Goal: Transaction & Acquisition: Purchase product/service

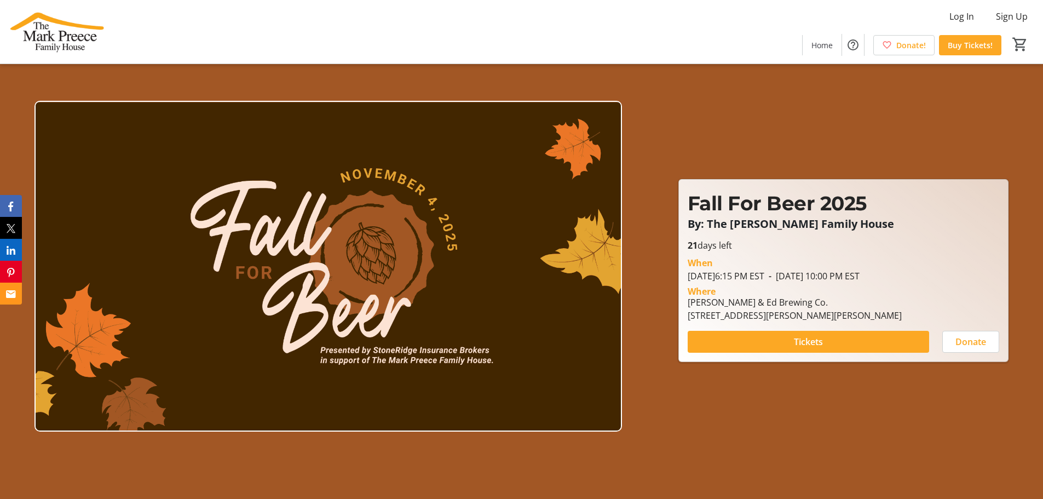
click at [695, 423] on div "Fall For Beer 2025 By: The [PERSON_NAME] Family House Fall For Beer 2025 By: Th…" at bounding box center [522, 259] width 1030 height 417
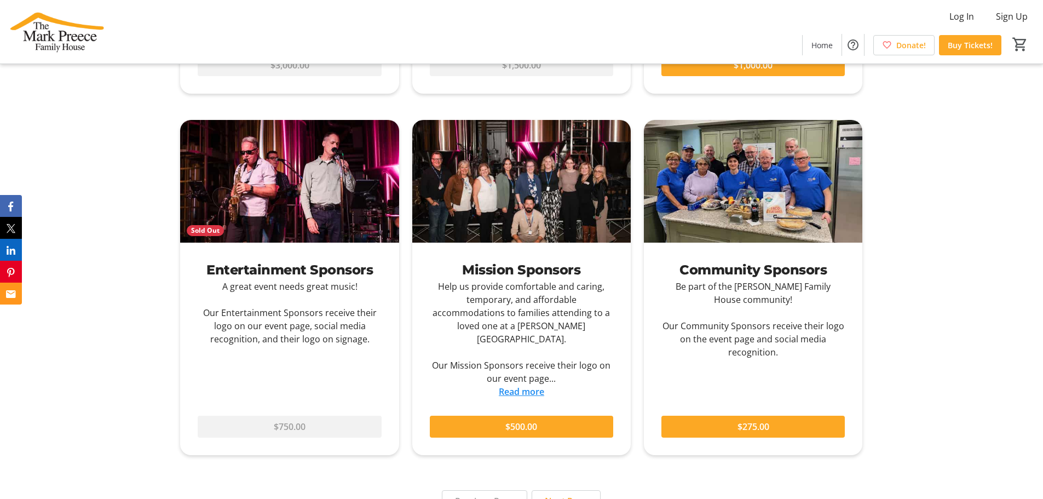
scroll to position [1147, 0]
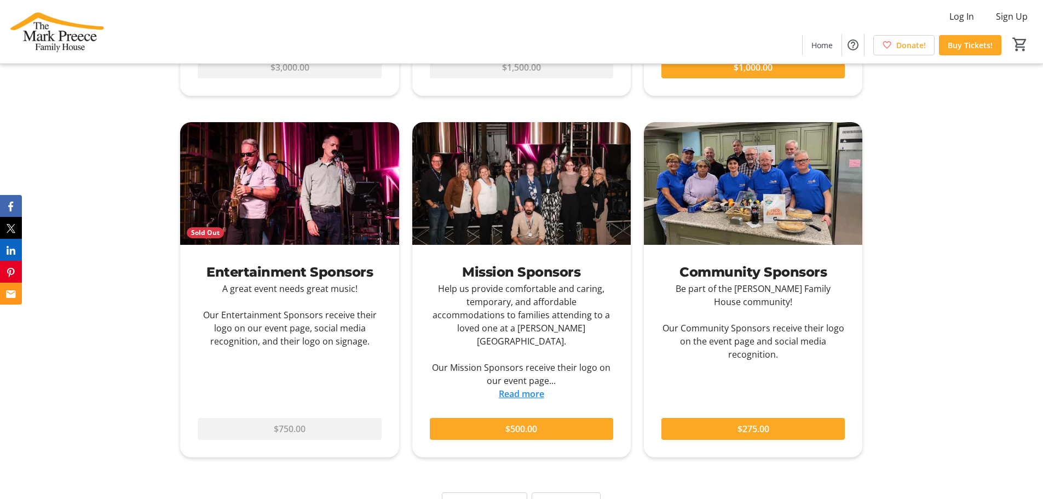
click at [509, 388] on link "Read more" at bounding box center [521, 394] width 45 height 12
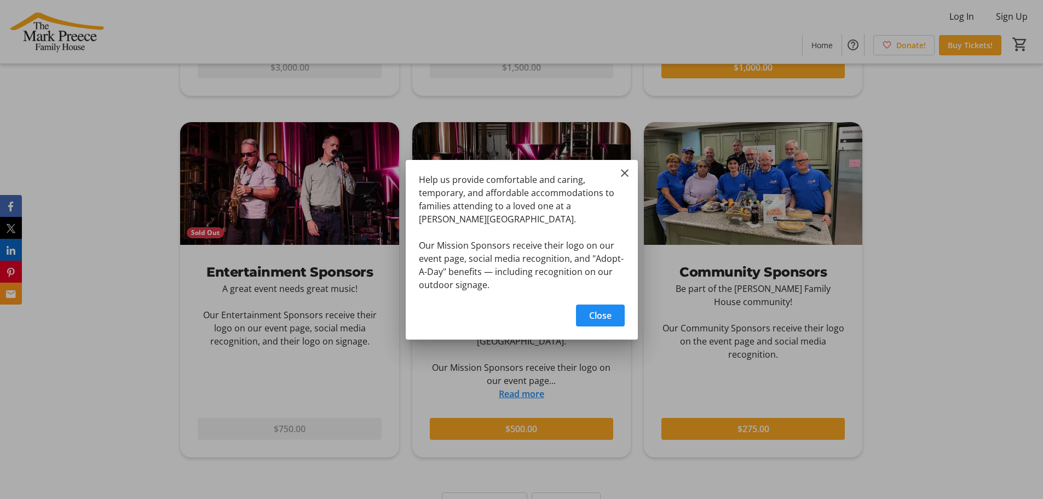
scroll to position [0, 0]
click at [598, 315] on span "Close" at bounding box center [600, 315] width 22 height 13
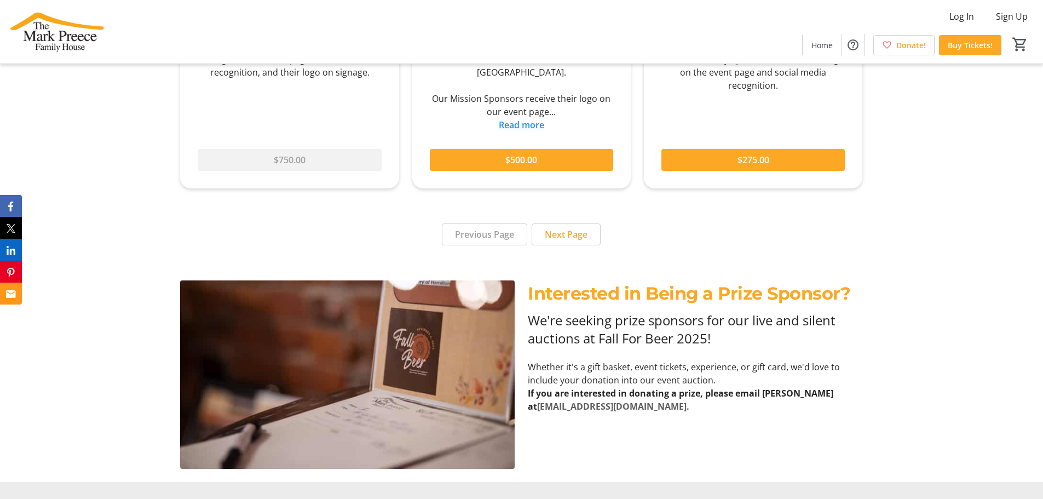
scroll to position [1423, 0]
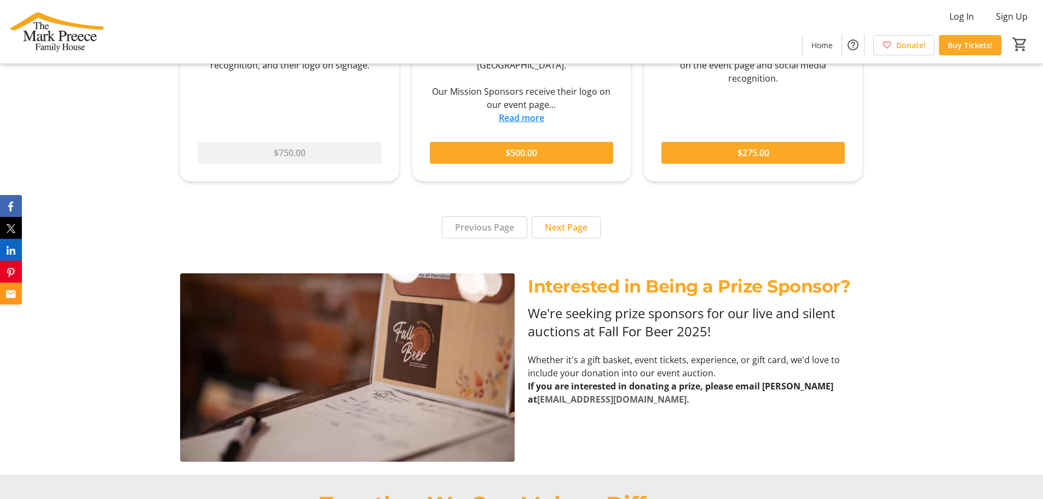
click at [120, 290] on div "Interested in Being a Prize Sponsor? We're seeking prize sponsors for our live …" at bounding box center [521, 367] width 1043 height 215
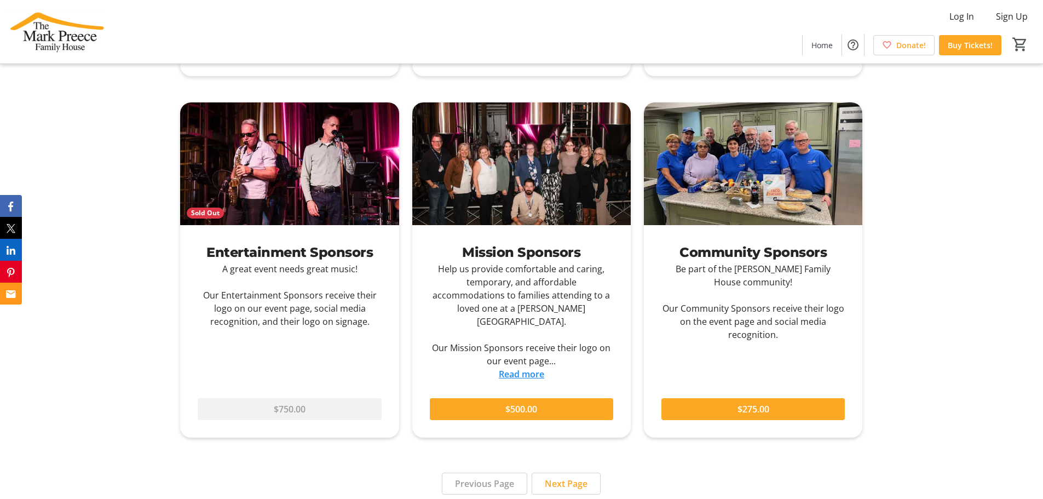
scroll to position [1149, 0]
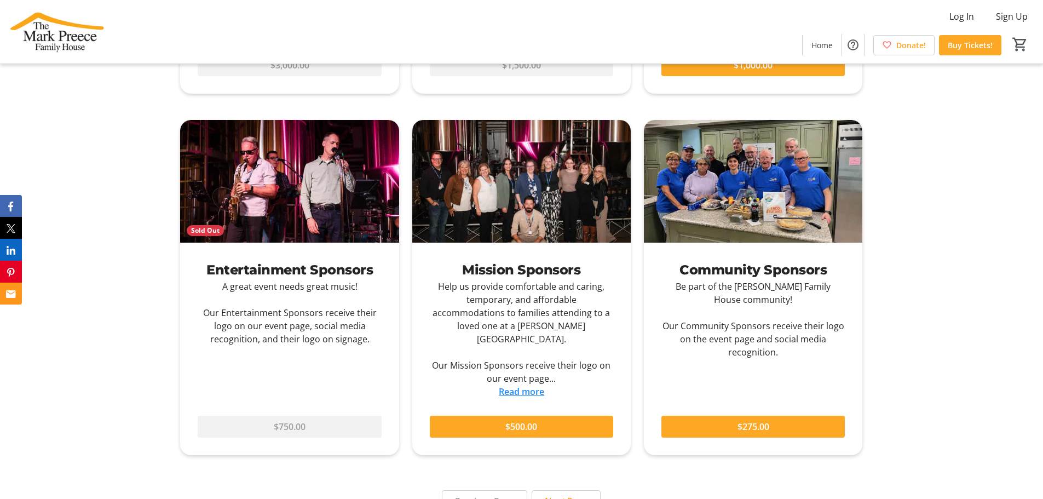
click at [159, 339] on div "Become a Sponsor Sold Out Presenting Sponsor Help make Fall For Beer a success!…" at bounding box center [521, 132] width 1043 height 804
drag, startPoint x: 152, startPoint y: 347, endPoint x: 148, endPoint y: 357, distance: 10.8
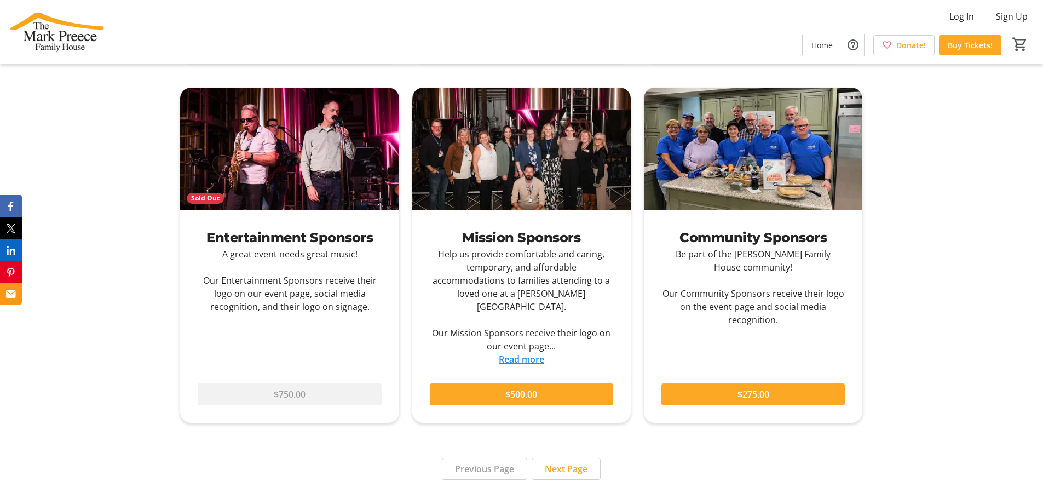
scroll to position [1183, 0]
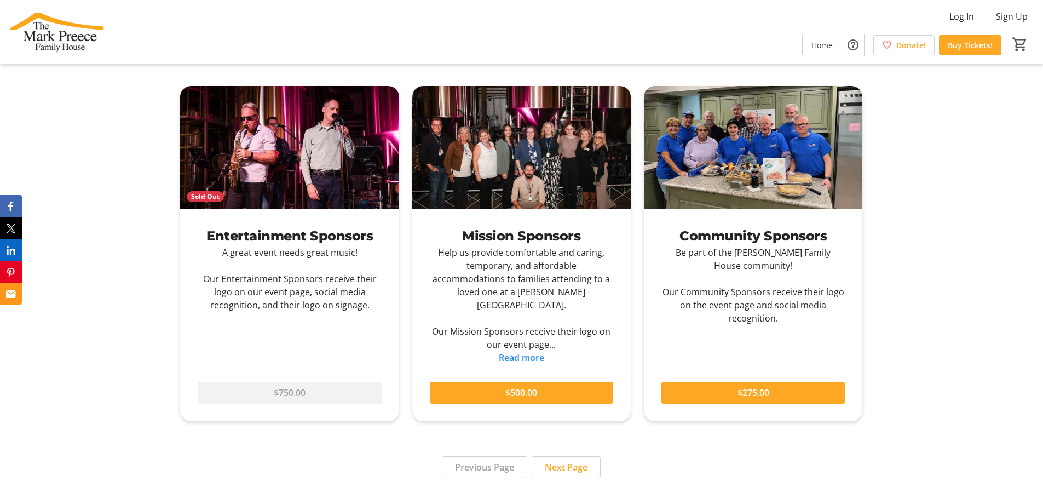
click at [139, 300] on div "Become a Sponsor Sold Out Presenting Sponsor Help make Fall For Beer a success!…" at bounding box center [521, 98] width 1043 height 804
click at [519, 386] on span "$500.00" at bounding box center [521, 392] width 32 height 13
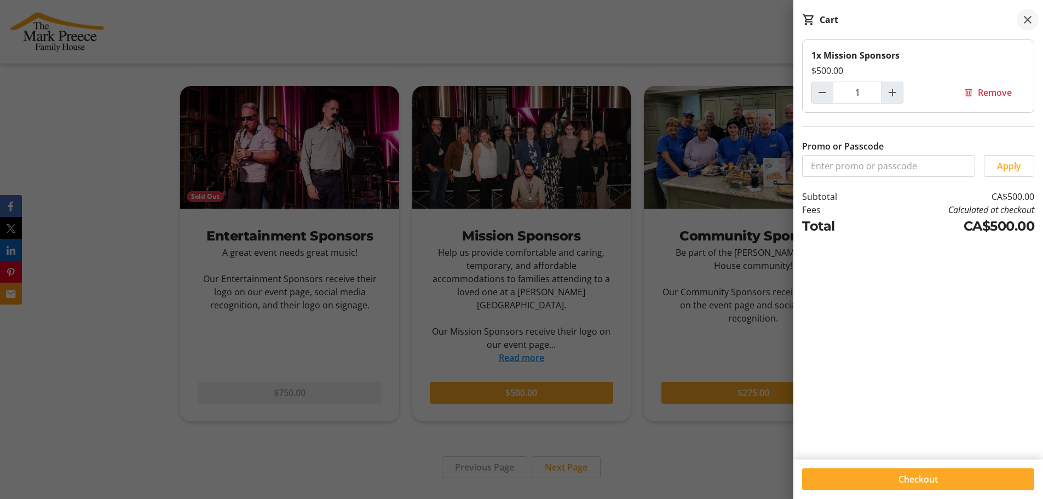
click at [1027, 19] on mat-icon at bounding box center [1027, 19] width 13 height 13
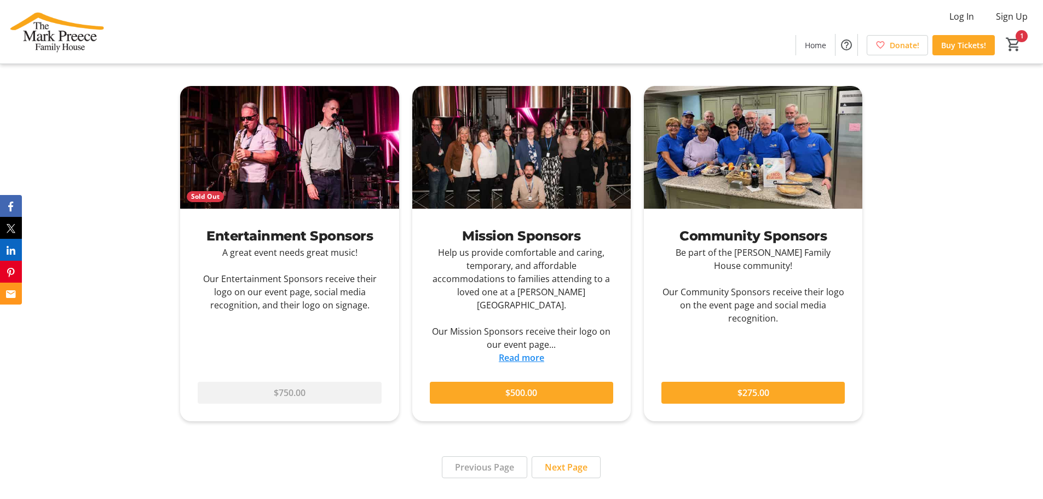
click at [533, 351] on link "Read more" at bounding box center [521, 357] width 45 height 12
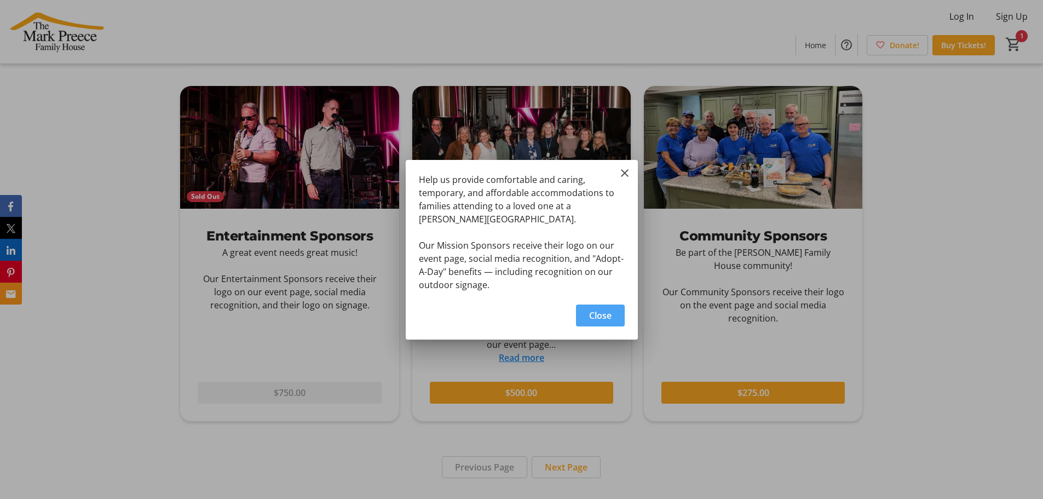
click at [600, 310] on span "Close" at bounding box center [600, 315] width 22 height 13
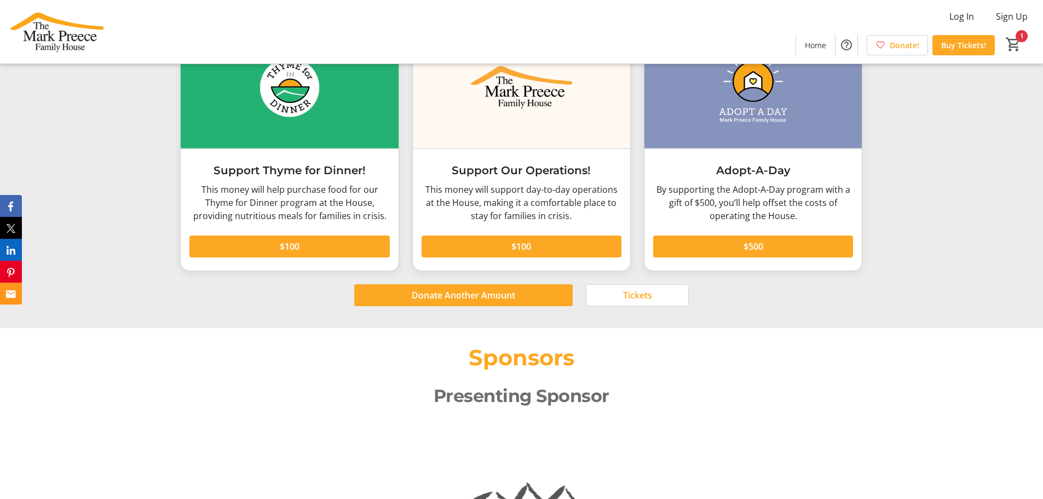
scroll to position [2080, 0]
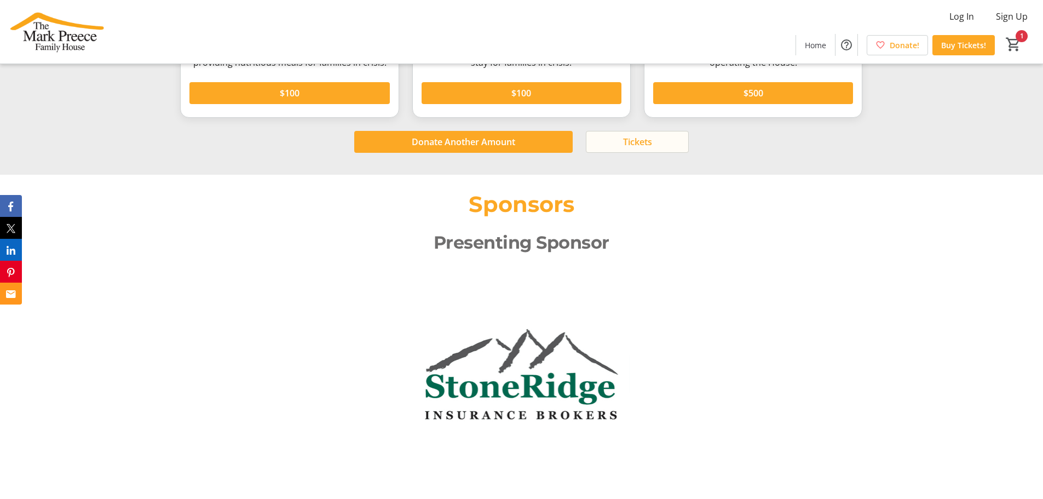
click at [636, 135] on span "Tickets" at bounding box center [637, 141] width 29 height 13
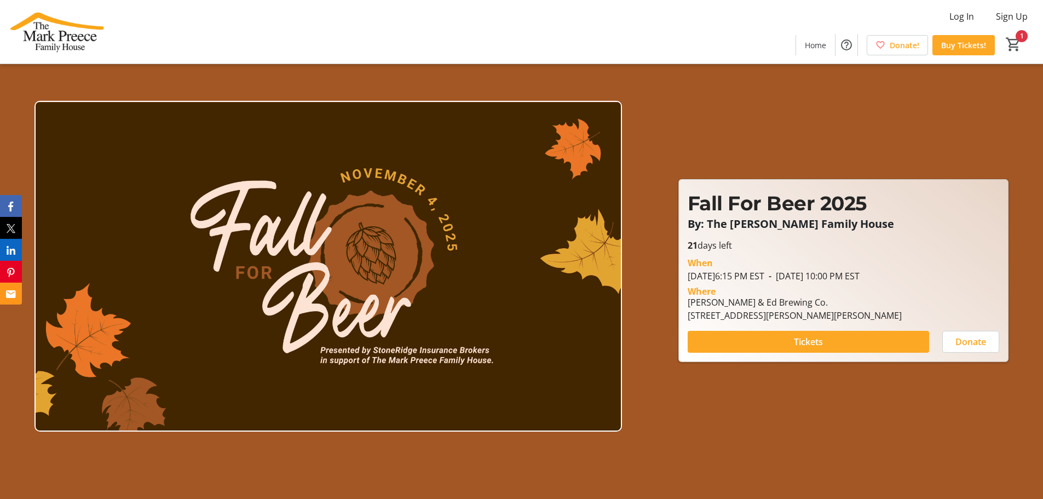
click at [468, 73] on div at bounding box center [327, 266] width 587 height 404
click at [650, 152] on div "Fall For Beer 2025 By: The [PERSON_NAME] Family House Fall For Beer 2025 By: Th…" at bounding box center [522, 259] width 1030 height 417
click at [476, 77] on div at bounding box center [327, 266] width 587 height 404
click at [648, 166] on div "Fall For Beer 2025 By: The [PERSON_NAME] Family House Fall For Beer 2025 By: Th…" at bounding box center [522, 259] width 1030 height 417
click at [446, 83] on div at bounding box center [327, 266] width 587 height 404
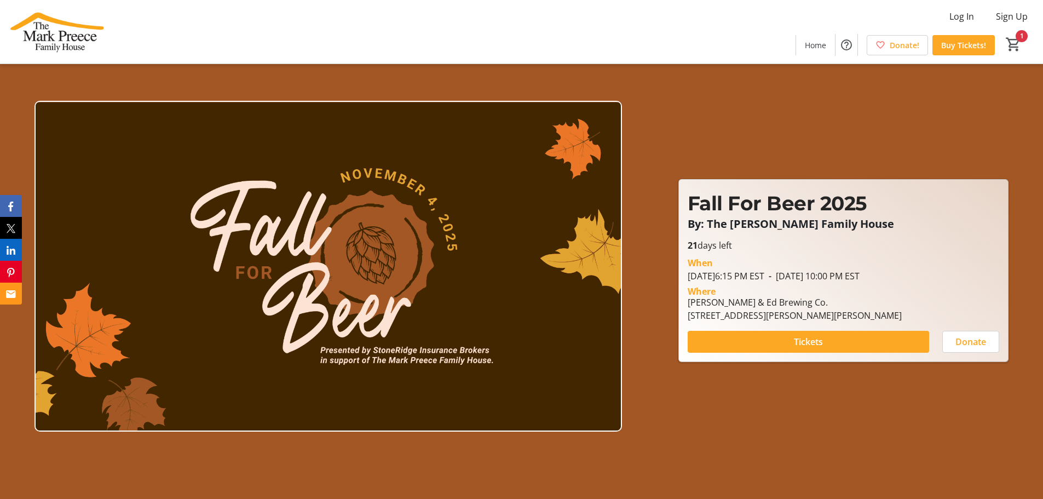
click at [653, 178] on div "Fall For Beer 2025 By: The [PERSON_NAME] Family House Fall For Beer 2025 By: Th…" at bounding box center [522, 259] width 1030 height 417
click at [646, 201] on div "Fall For Beer 2025 By: The [PERSON_NAME] Family House Fall For Beer 2025 By: Th…" at bounding box center [522, 259] width 1030 height 417
click at [651, 198] on div "Fall For Beer 2025 By: The [PERSON_NAME] Family House Fall For Beer 2025 By: Th…" at bounding box center [522, 259] width 1030 height 417
